Goal: Task Accomplishment & Management: Manage account settings

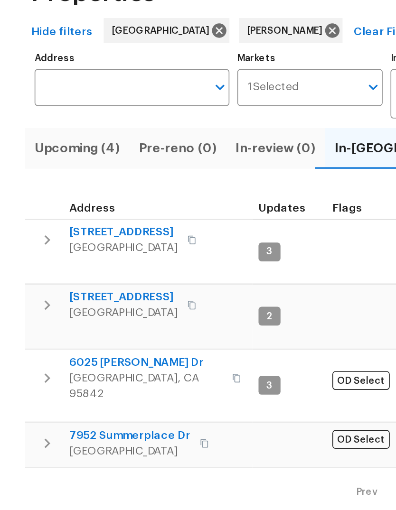
click at [56, 240] on span "[STREET_ADDRESS]" at bounding box center [75, 244] width 66 height 9
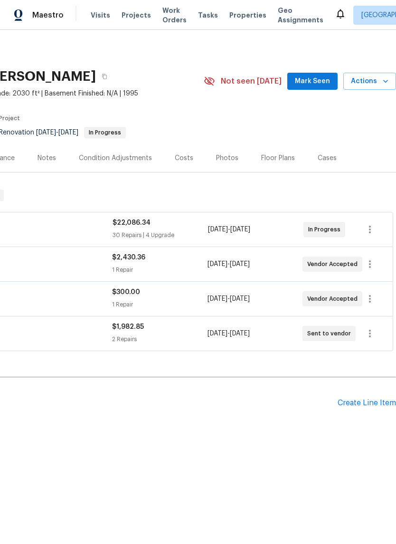
scroll to position [0, 141]
click at [250, 234] on span "[DATE] - [DATE]" at bounding box center [229, 229] width 42 height 9
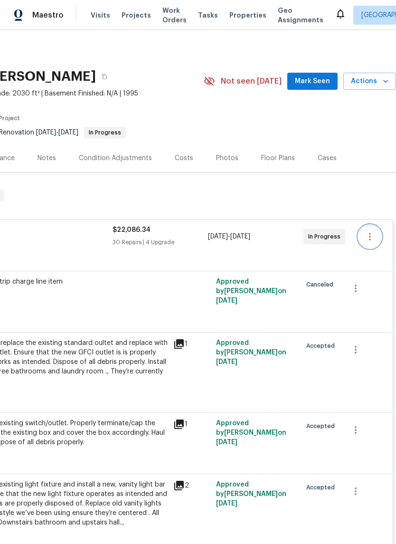
click at [372, 243] on button "button" at bounding box center [369, 236] width 23 height 23
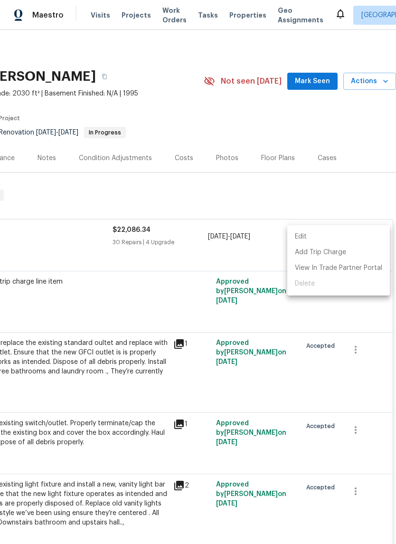
click at [325, 242] on li "Edit" at bounding box center [338, 237] width 103 height 16
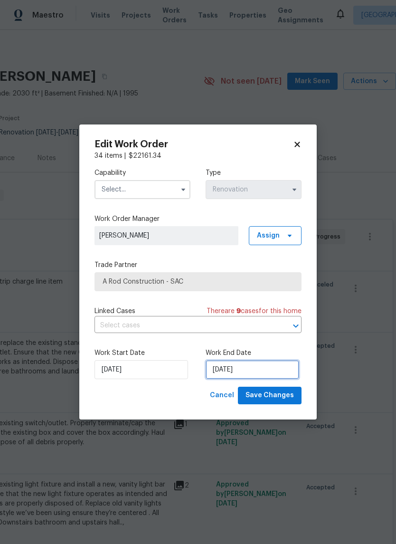
click at [271, 378] on input "[DATE]" at bounding box center [253, 369] width 94 height 19
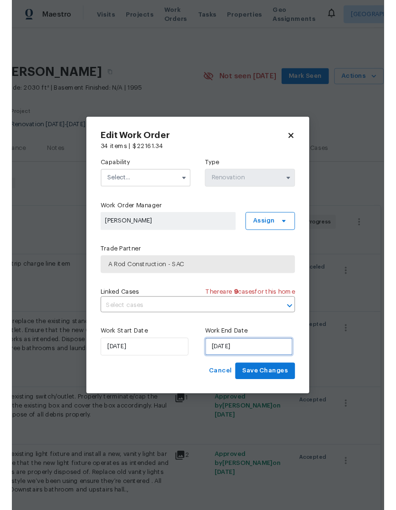
scroll to position [24, 0]
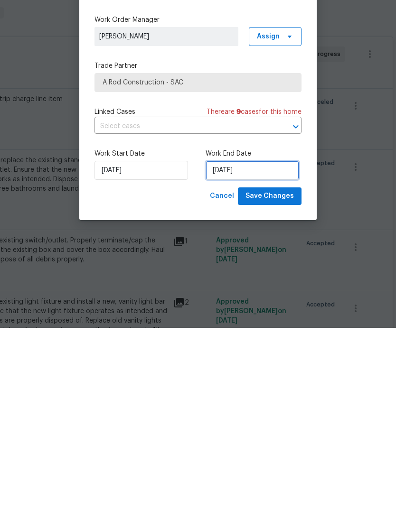
select select "9"
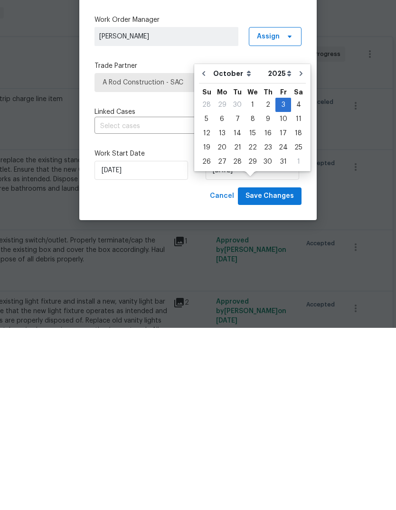
click at [283, 295] on div "10" at bounding box center [283, 301] width 16 height 13
type input "[DATE]"
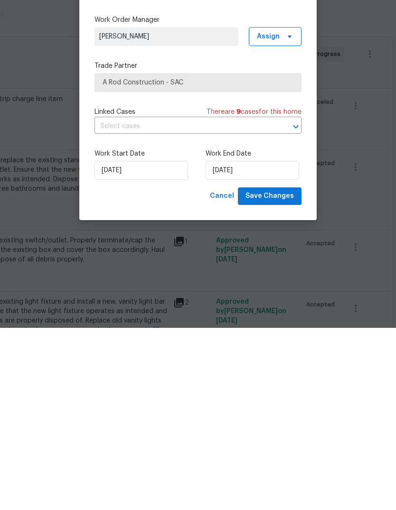
scroll to position [36, 0]
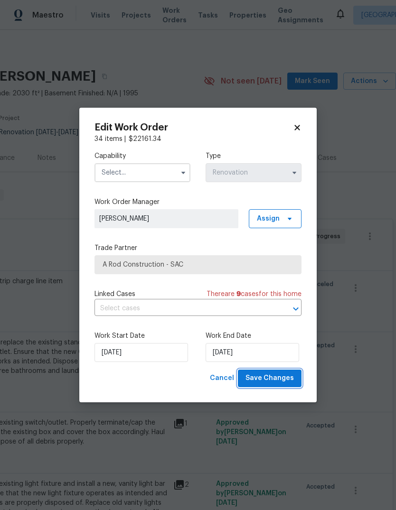
click at [279, 386] on button "Save Changes" at bounding box center [270, 379] width 64 height 18
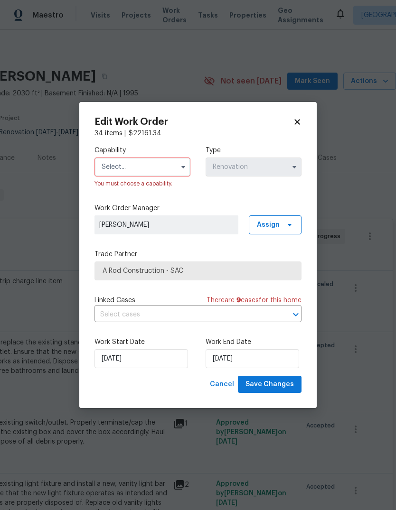
click at [170, 169] on input "text" at bounding box center [142, 167] width 96 height 19
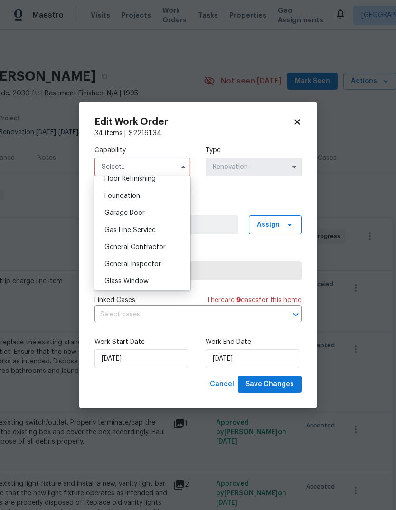
scroll to position [395, 0]
click at [167, 249] on div "General Contractor" at bounding box center [142, 245] width 91 height 17
type input "General Contractor"
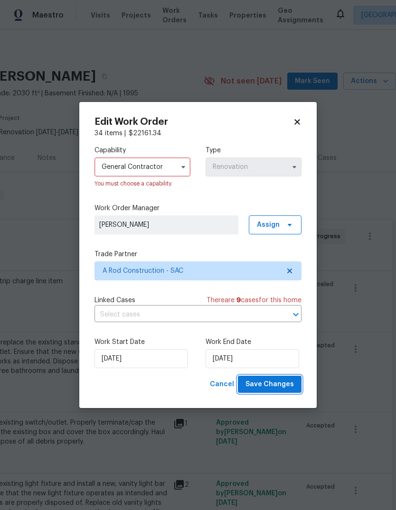
click at [282, 385] on span "Save Changes" at bounding box center [269, 385] width 48 height 12
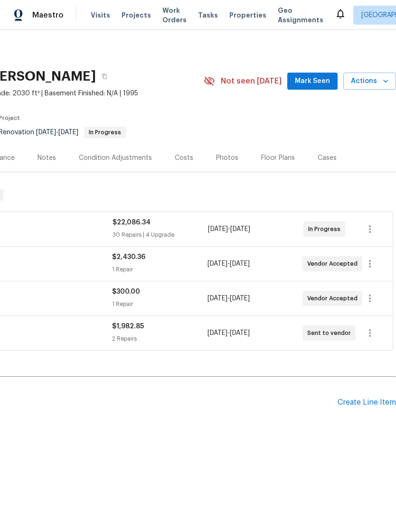
scroll to position [0, 141]
click at [371, 264] on icon "button" at bounding box center [370, 264] width 2 height 8
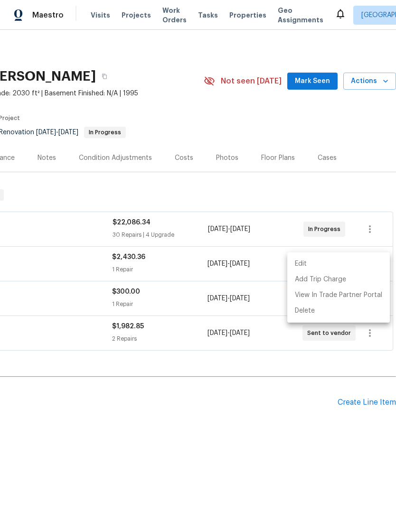
click at [344, 267] on li "Edit" at bounding box center [338, 264] width 103 height 16
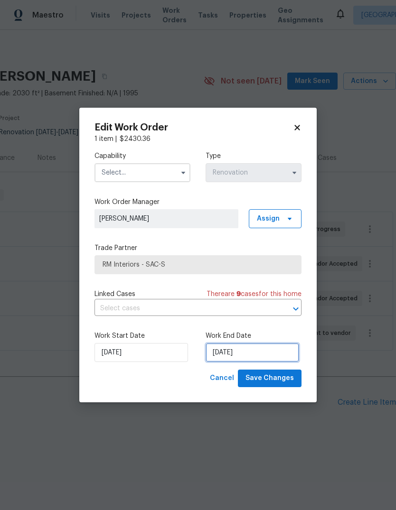
click at [275, 357] on input "[DATE]" at bounding box center [253, 352] width 94 height 19
select select "9"
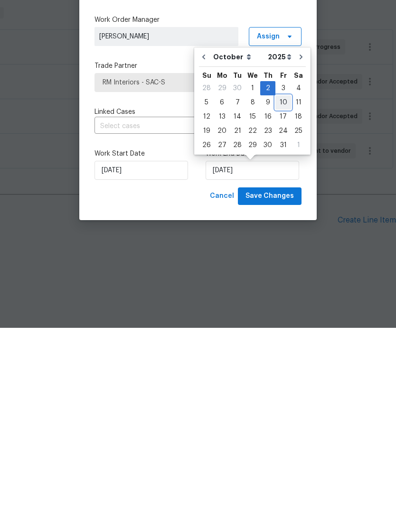
click at [284, 278] on div "10" at bounding box center [283, 284] width 16 height 13
type input "[DATE]"
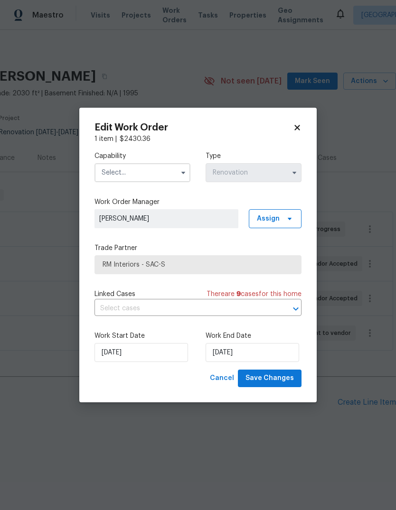
click at [160, 171] on input "text" at bounding box center [142, 172] width 96 height 19
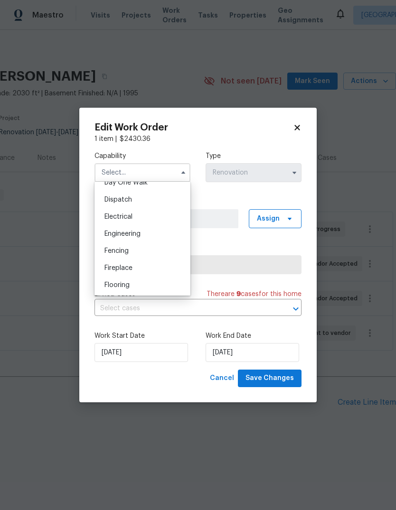
scroll to position [296, 0]
click at [140, 267] on div "Flooring" at bounding box center [142, 264] width 91 height 17
type input "Flooring"
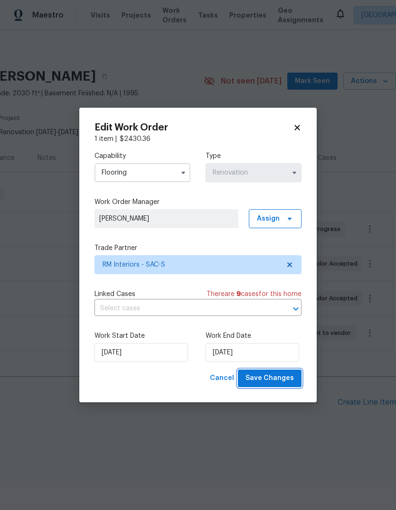
click at [278, 384] on span "Save Changes" at bounding box center [269, 379] width 48 height 12
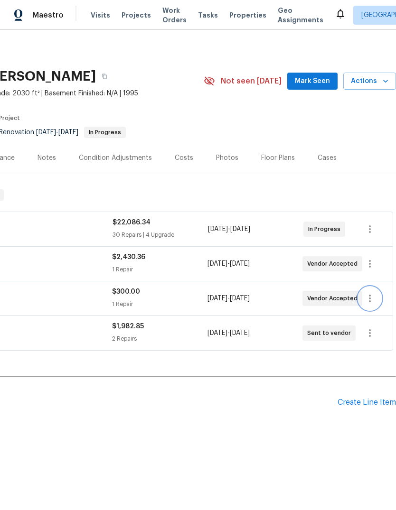
click at [366, 304] on button "button" at bounding box center [369, 298] width 23 height 23
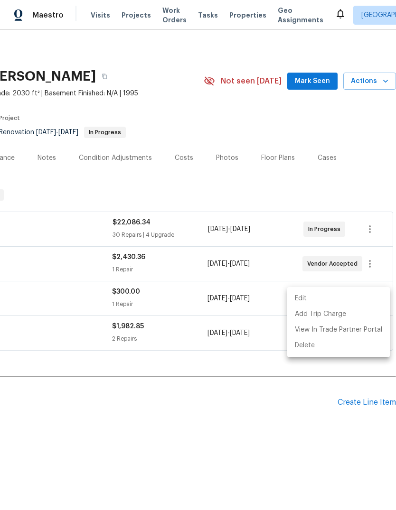
click at [333, 306] on li "Edit" at bounding box center [338, 299] width 103 height 16
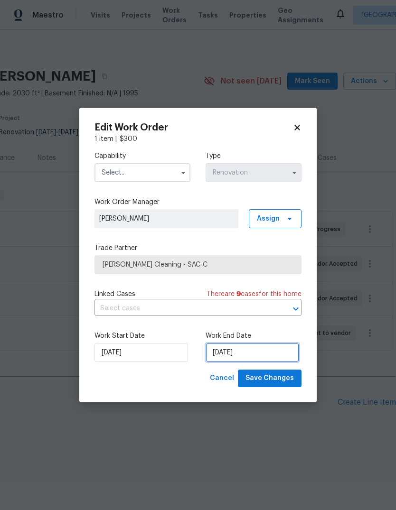
click at [268, 359] on input "[DATE]" at bounding box center [253, 352] width 94 height 19
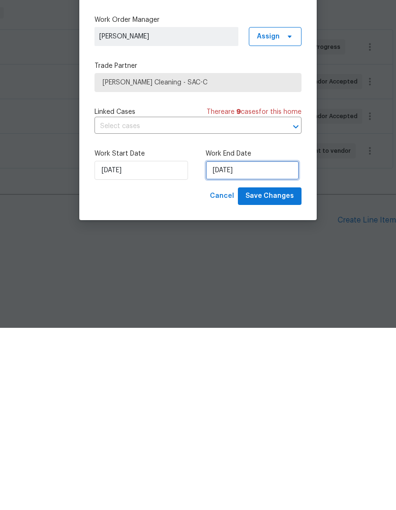
select select "9"
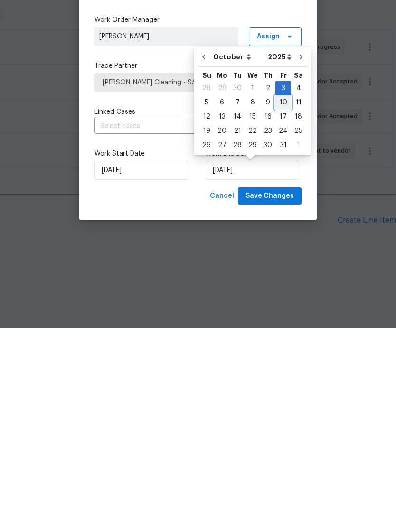
click at [281, 278] on div "10" at bounding box center [283, 284] width 16 height 13
type input "[DATE]"
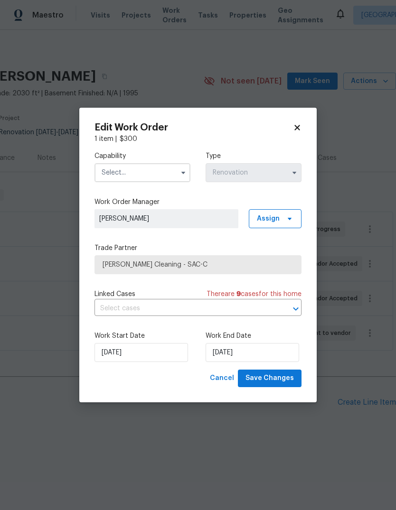
click at [170, 177] on input "text" at bounding box center [142, 172] width 96 height 19
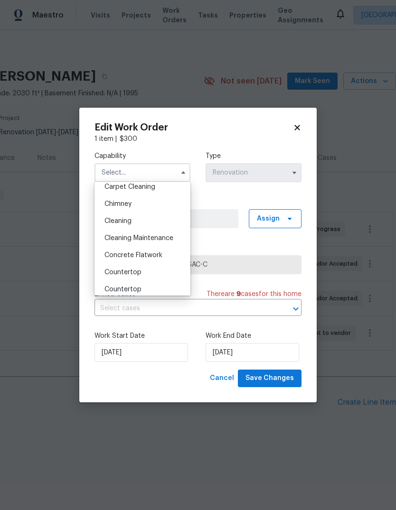
scroll to position [107, 0]
click at [148, 226] on div "Cleaning" at bounding box center [142, 222] width 91 height 17
type input "Cleaning"
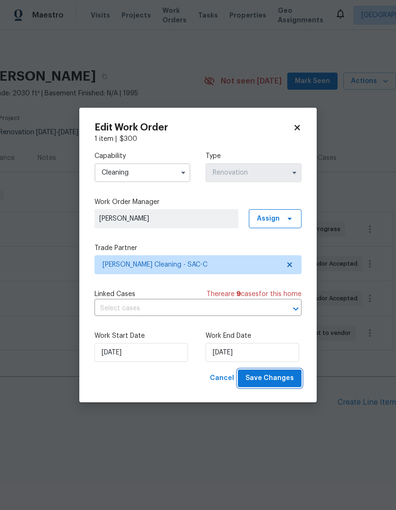
click at [282, 382] on span "Save Changes" at bounding box center [269, 379] width 48 height 12
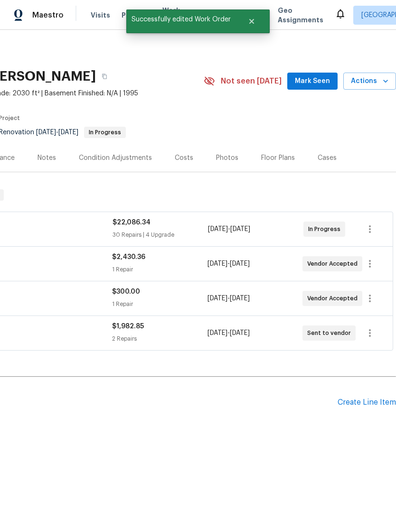
scroll to position [0, 141]
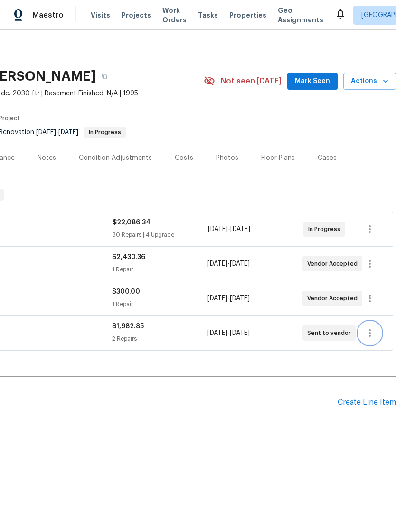
click at [373, 338] on icon "button" at bounding box center [369, 333] width 11 height 11
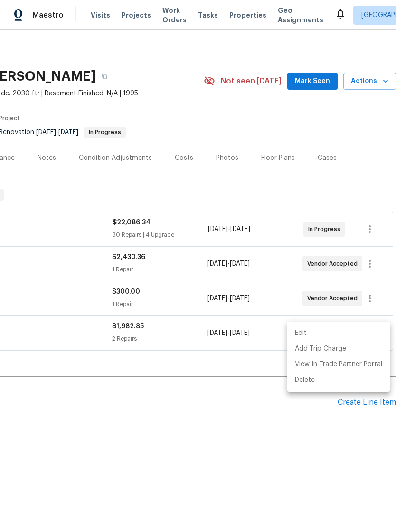
click at [270, 433] on div at bounding box center [198, 255] width 396 height 510
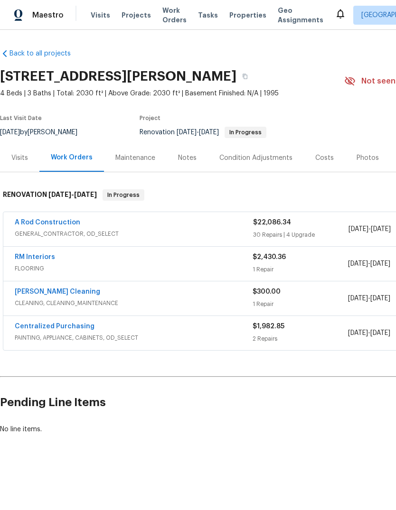
scroll to position [0, 0]
click at [51, 328] on link "Centralized Purchasing" at bounding box center [55, 326] width 80 height 7
